Goal: Information Seeking & Learning: Learn about a topic

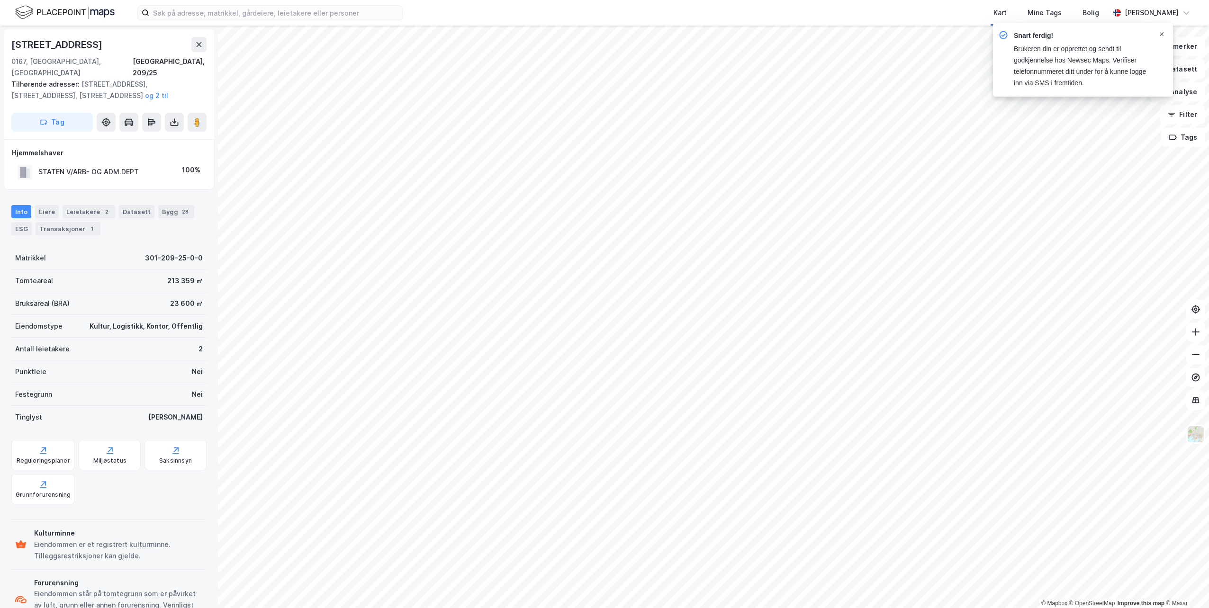
click at [1163, 32] on icon "Notifications Alt+T" at bounding box center [1162, 34] width 6 height 6
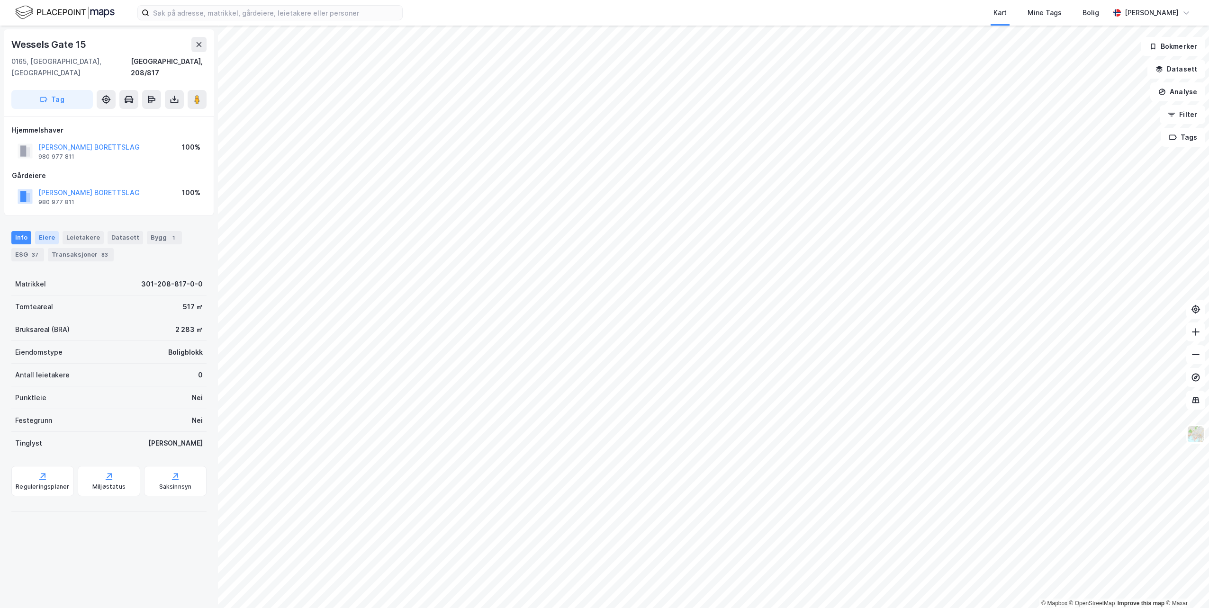
click at [53, 231] on div "Eiere" at bounding box center [47, 237] width 24 height 13
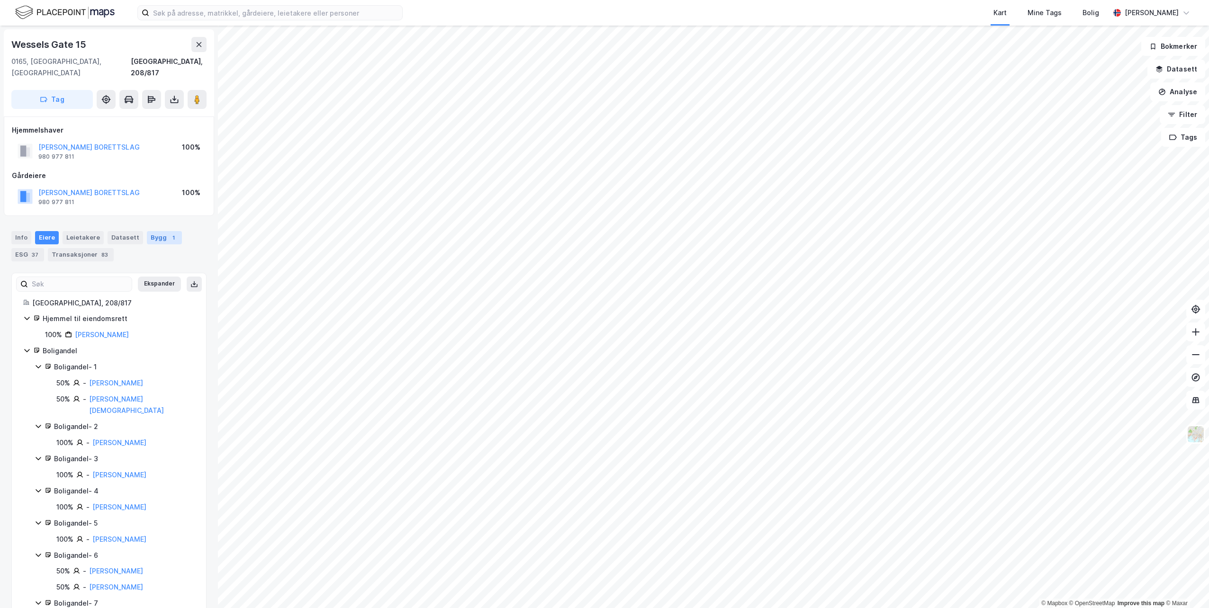
click at [148, 231] on div "Bygg 1" at bounding box center [164, 237] width 35 height 13
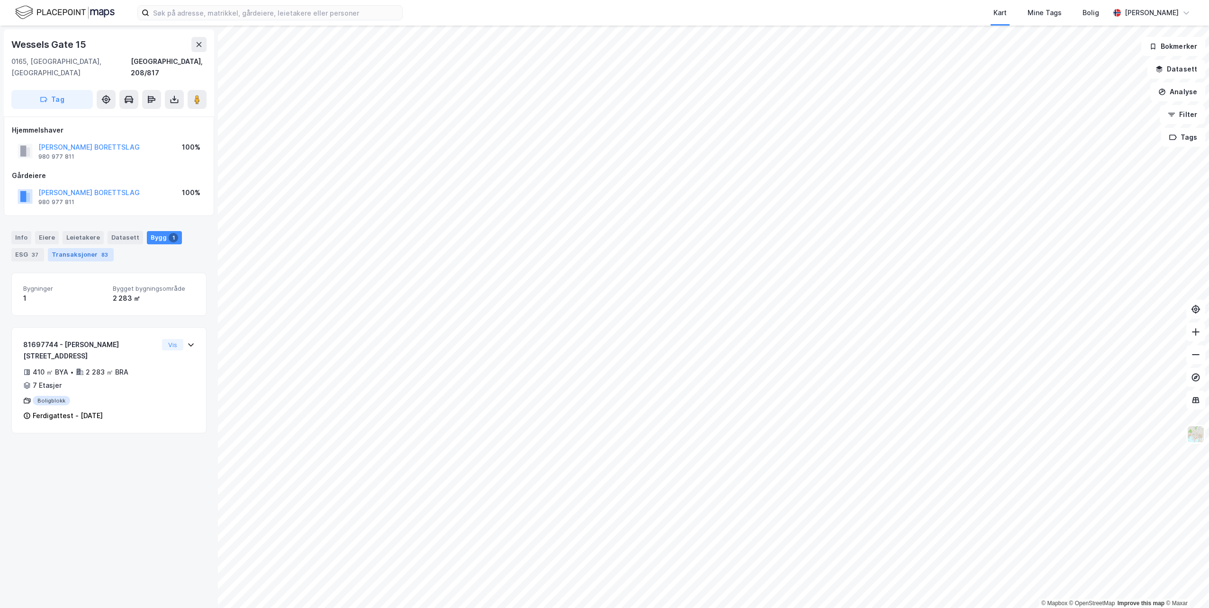
click at [84, 248] on div "Transaksjoner 83" at bounding box center [81, 254] width 66 height 13
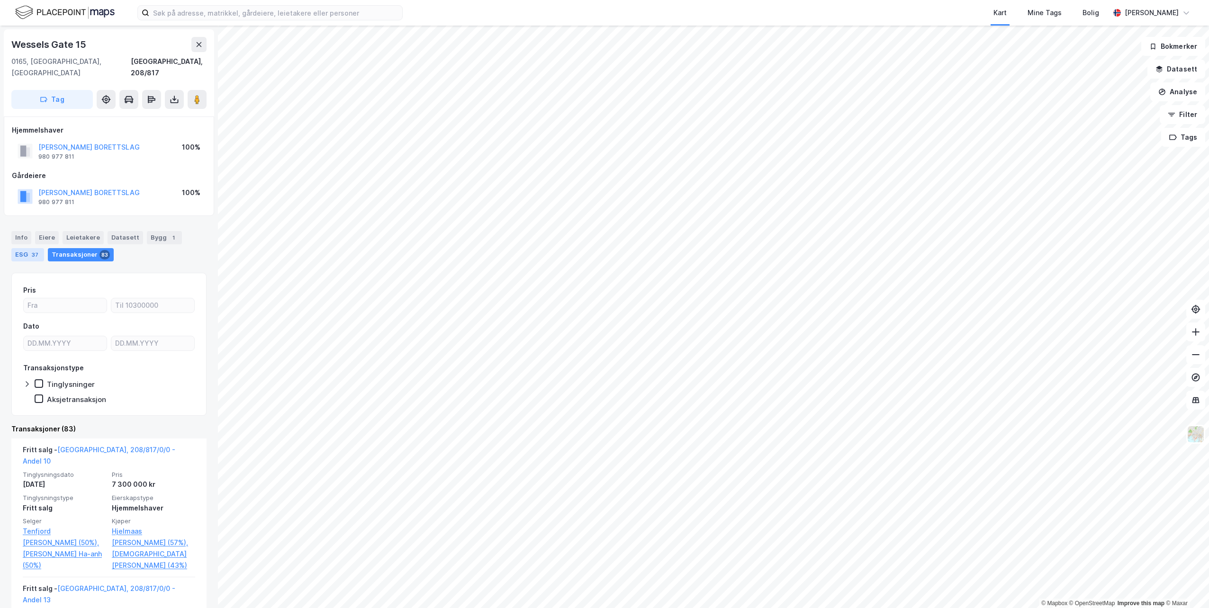
click at [28, 248] on div "ESG 37" at bounding box center [27, 254] width 33 height 13
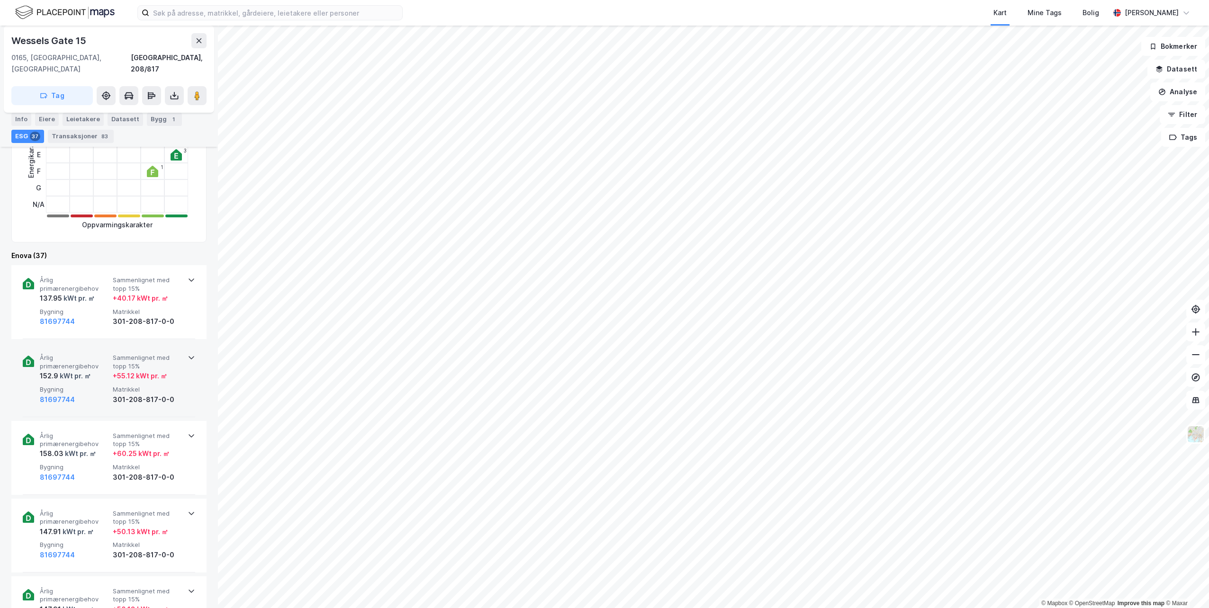
scroll to position [237, 0]
